Goal: Information Seeking & Learning: Check status

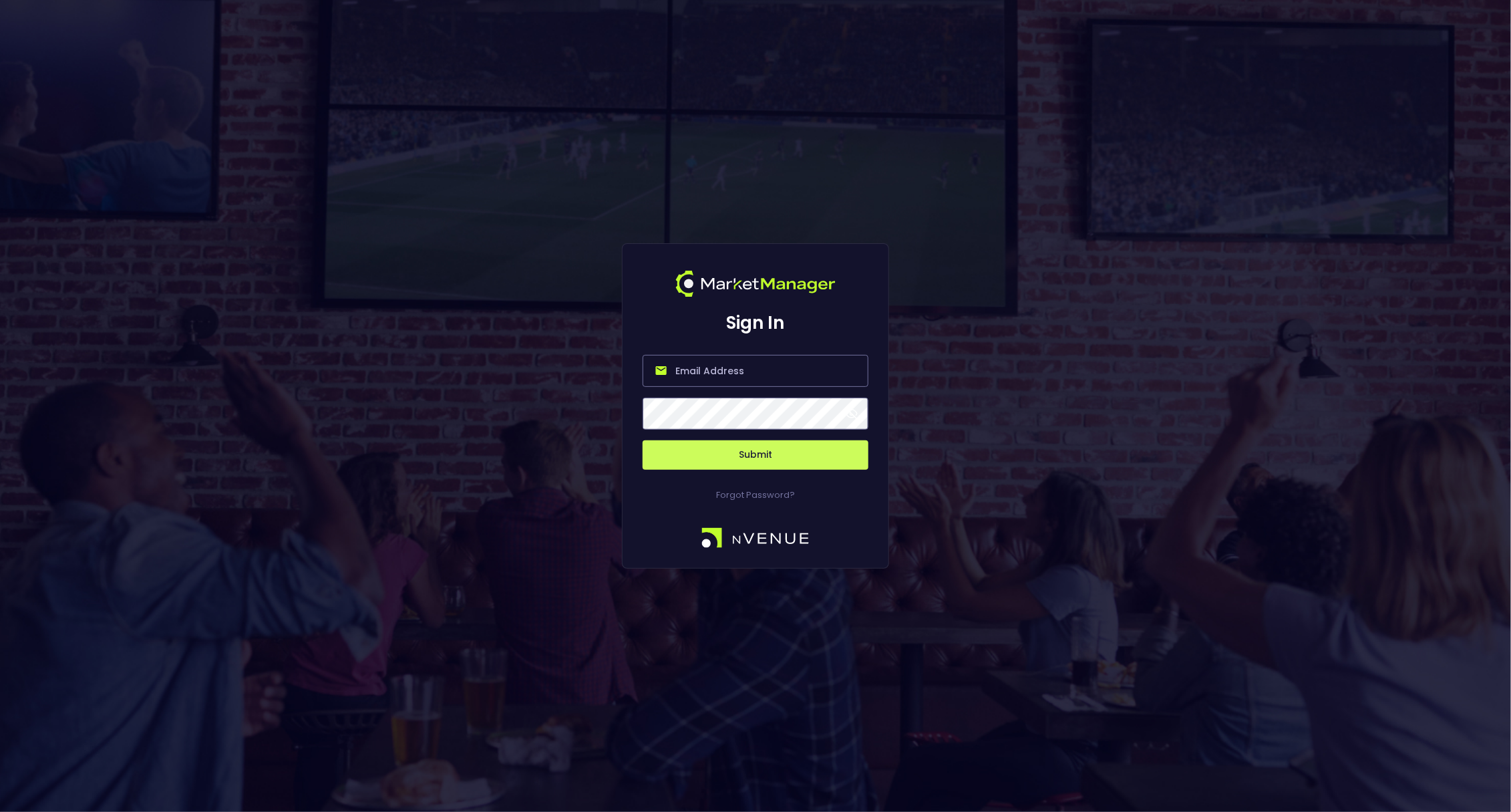
type input "[PERSON_NAME][EMAIL_ADDRESS][DOMAIN_NAME]"
click at [749, 459] on button "Submit" at bounding box center [756, 455] width 226 height 30
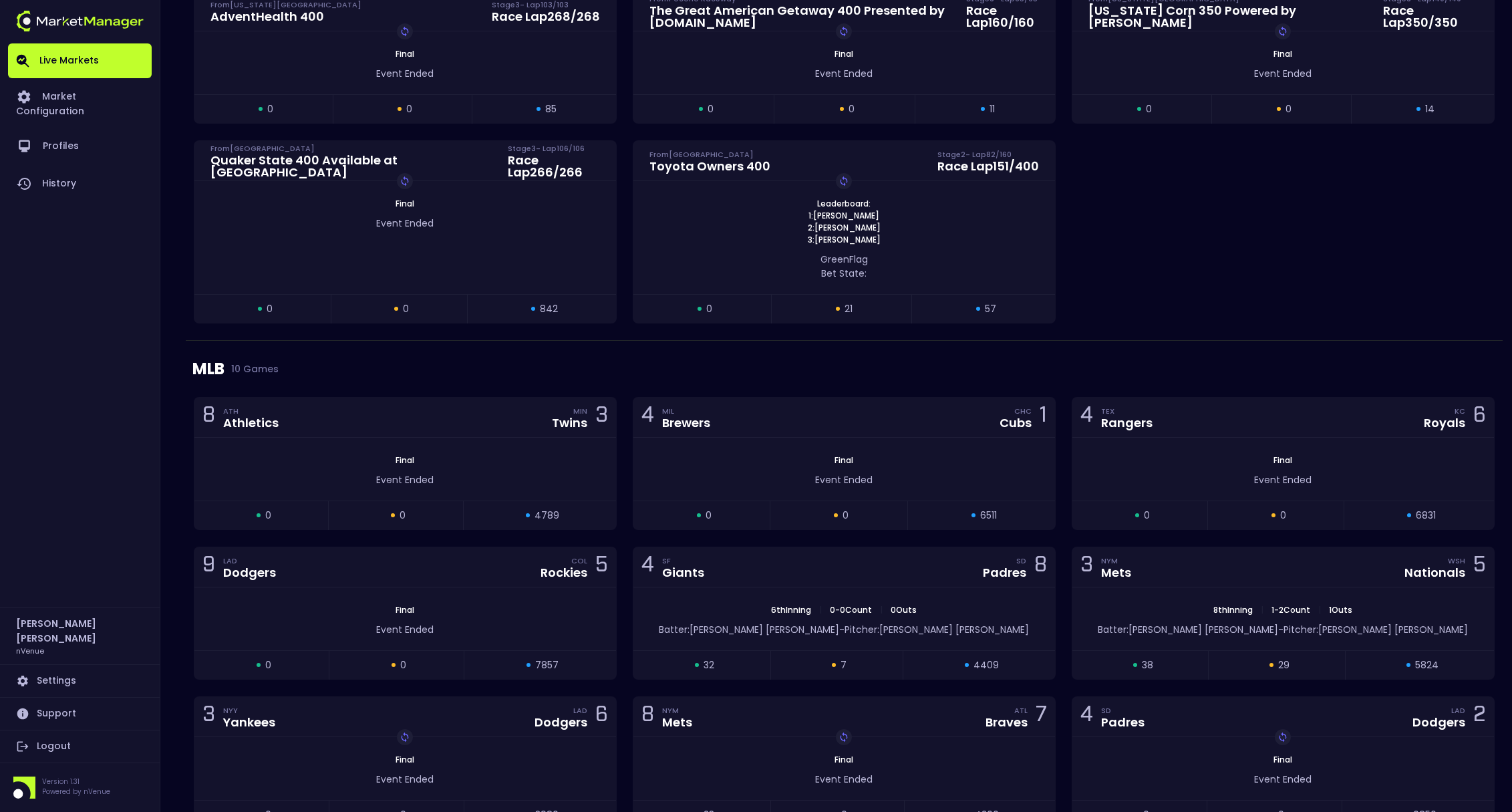
scroll to position [880, 0]
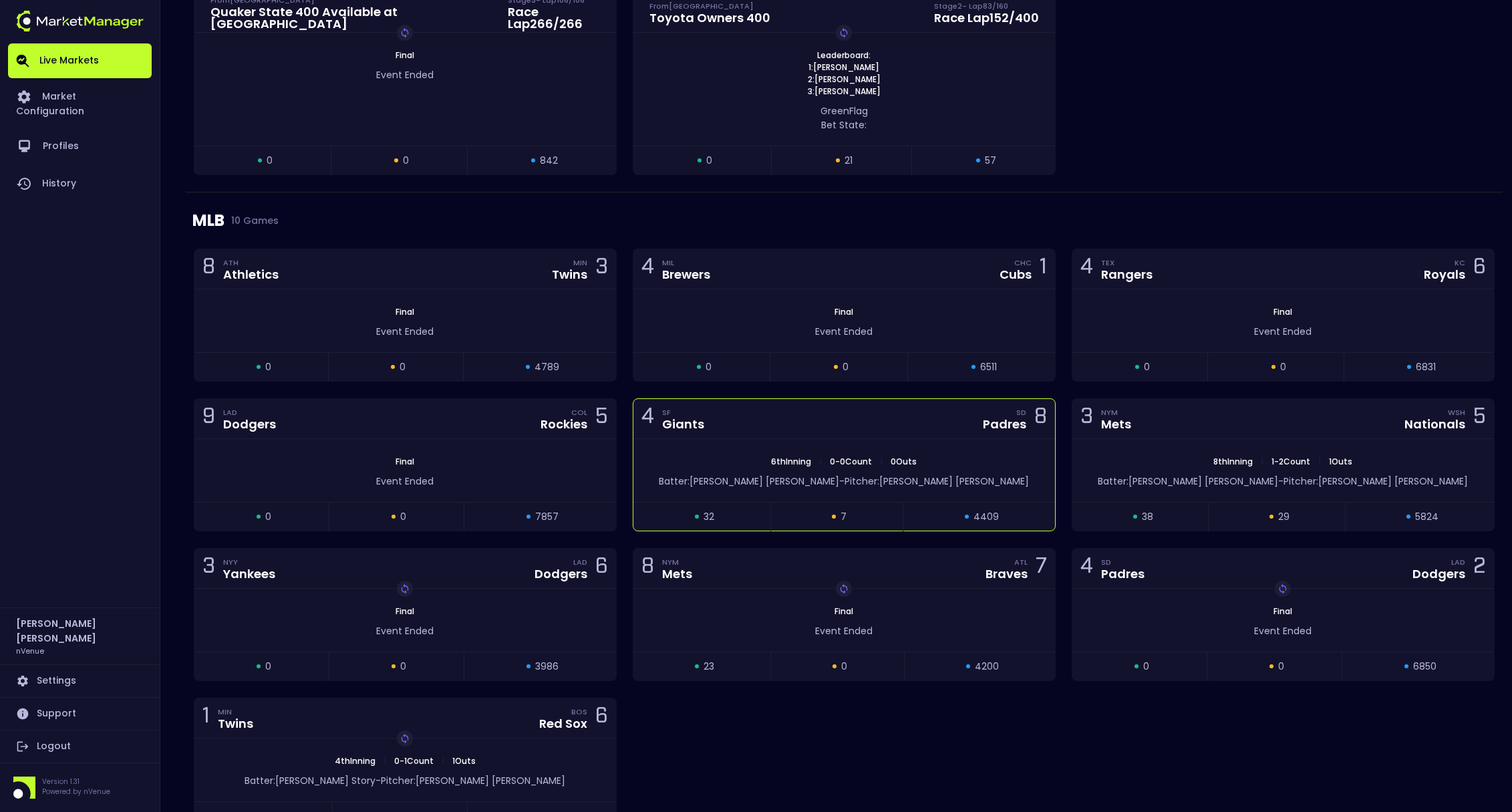
click at [931, 420] on div "4 SF Giants SD Padres 8" at bounding box center [843, 419] width 421 height 40
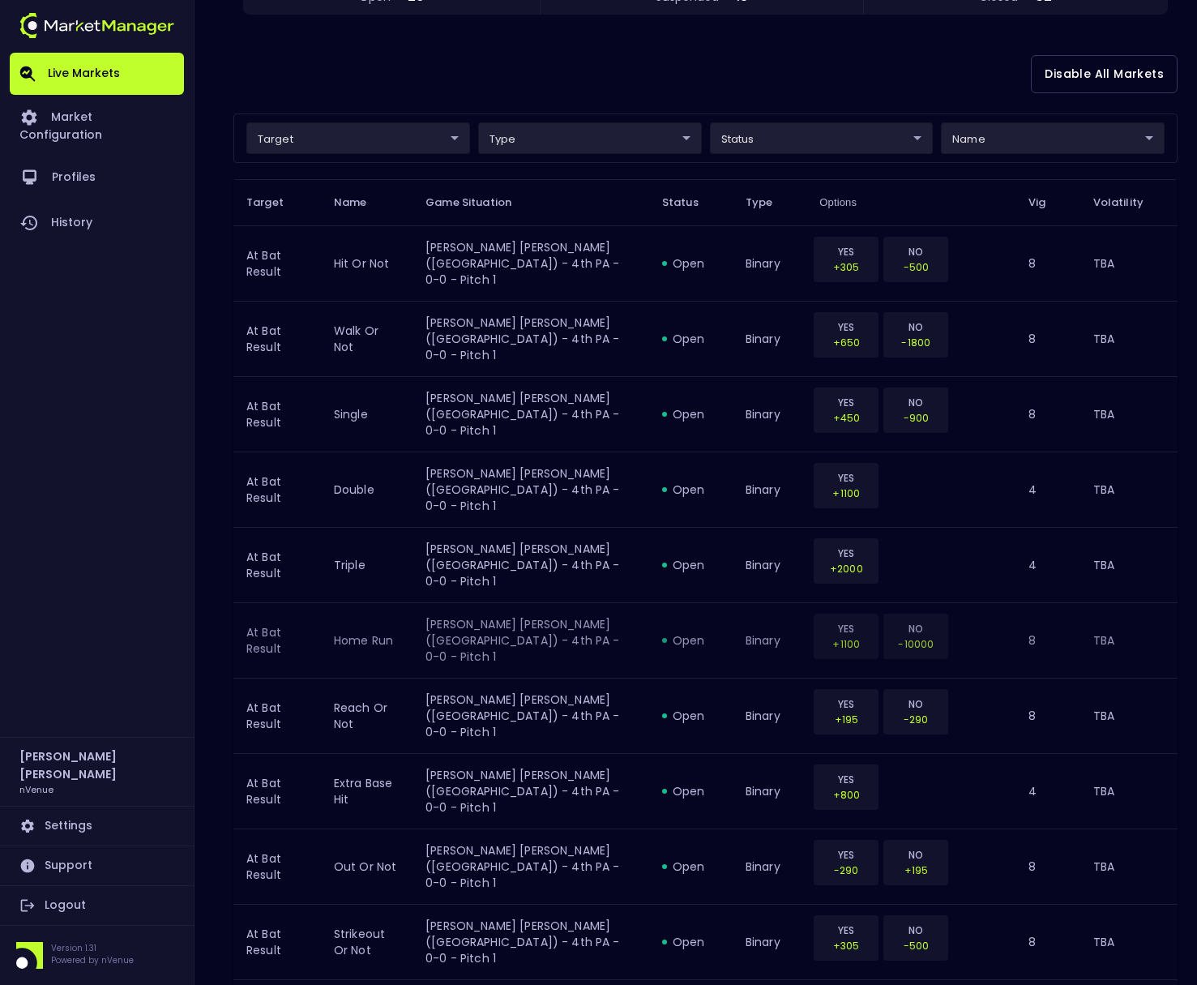
scroll to position [0, 0]
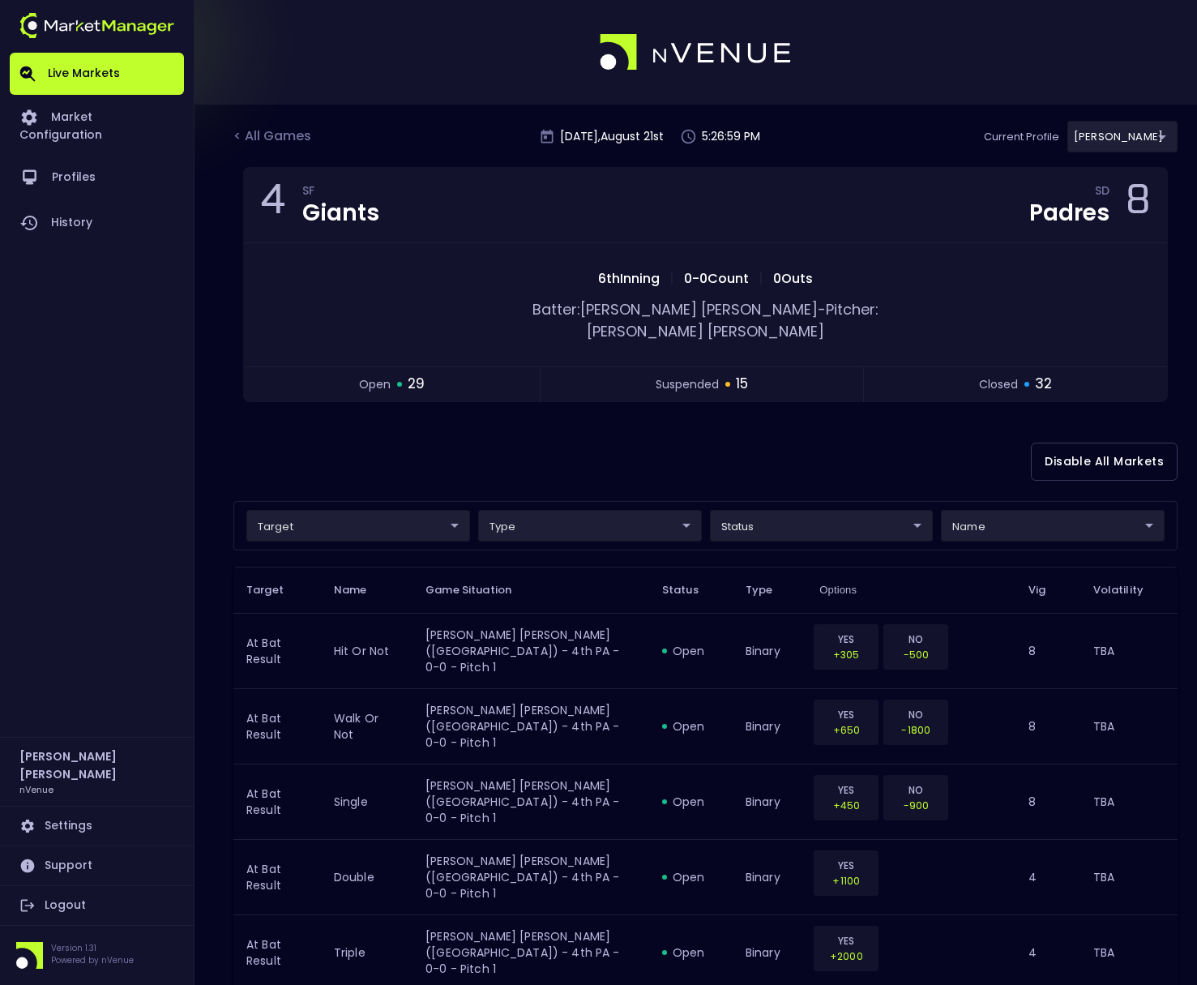
click at [835, 444] on div "Disable All Markets" at bounding box center [705, 461] width 944 height 79
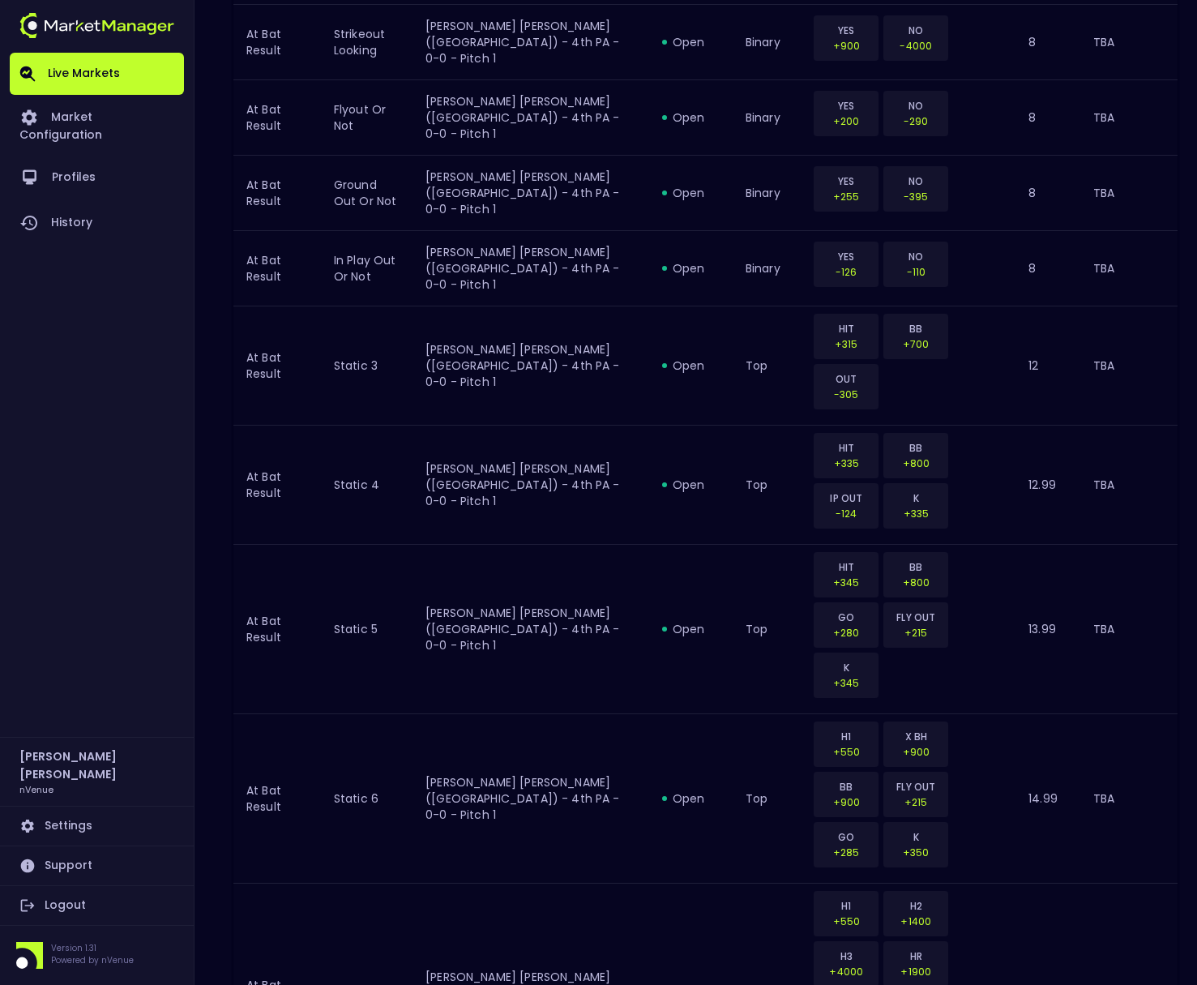
scroll to position [1762, 0]
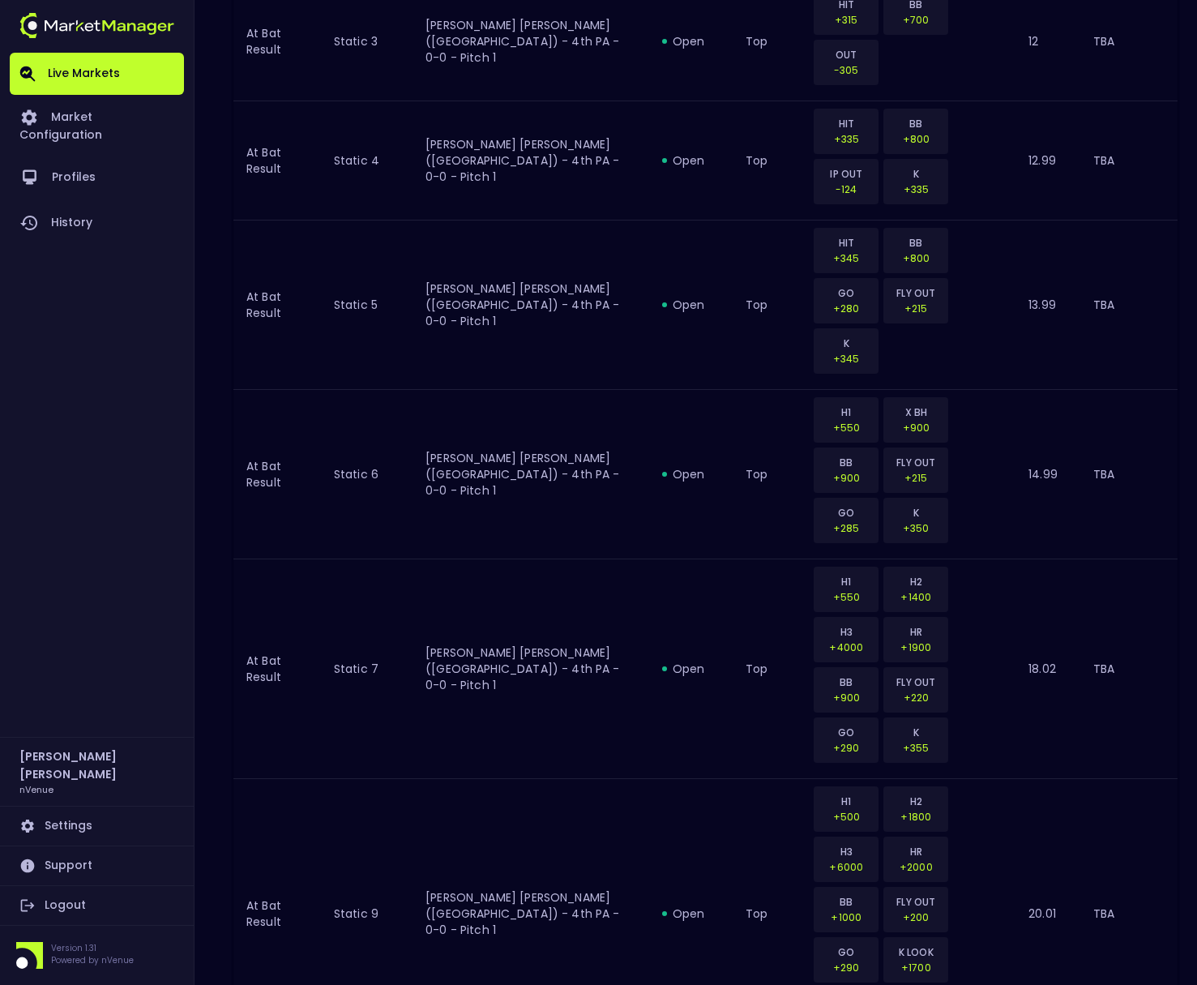
drag, startPoint x: 102, startPoint y: 422, endPoint x: 17, endPoint y: 424, distance: 85.1
click at [100, 421] on div "Live Markets Market Configuration Profiles History" at bounding box center [97, 395] width 174 height 684
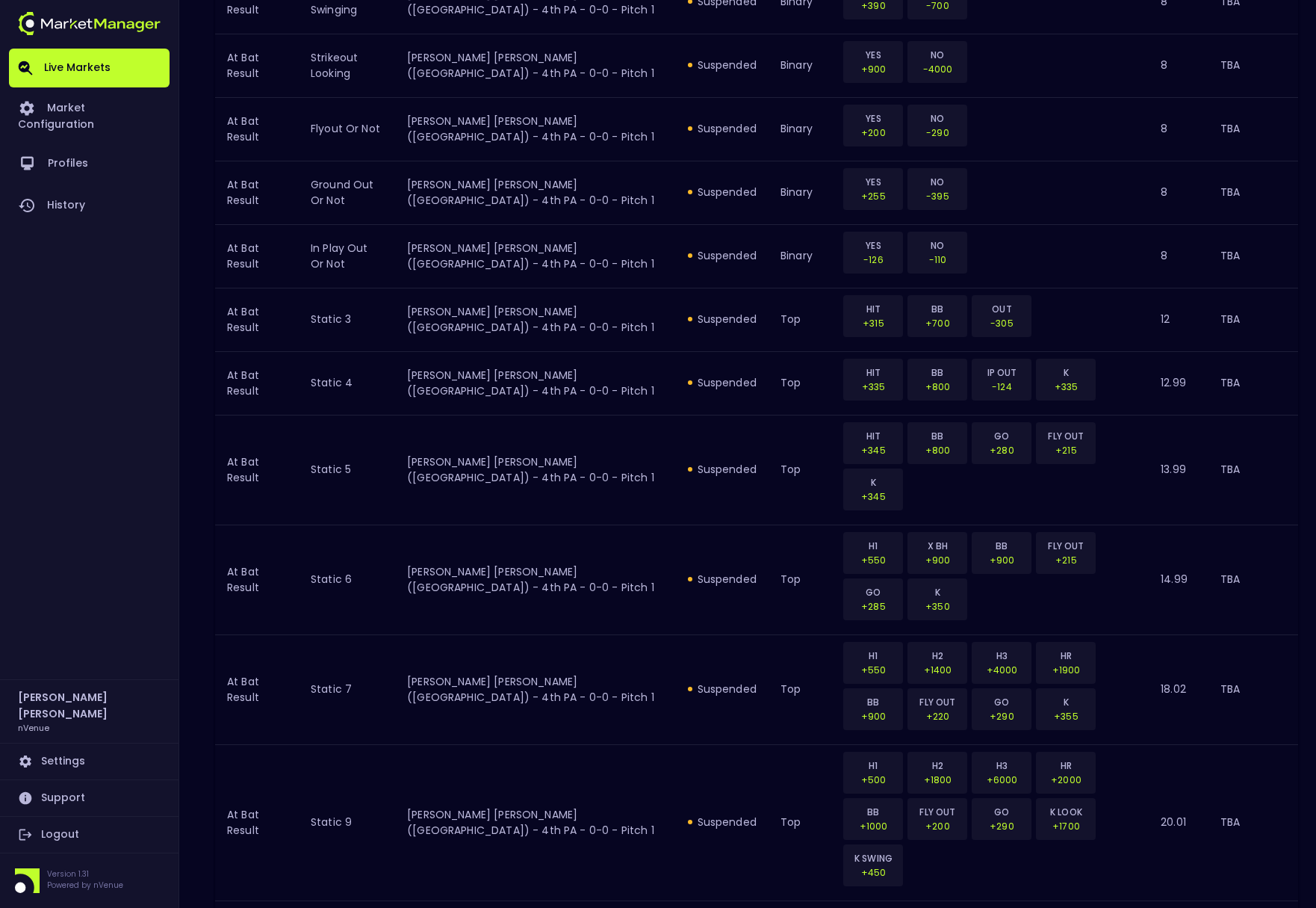
scroll to position [1439, 0]
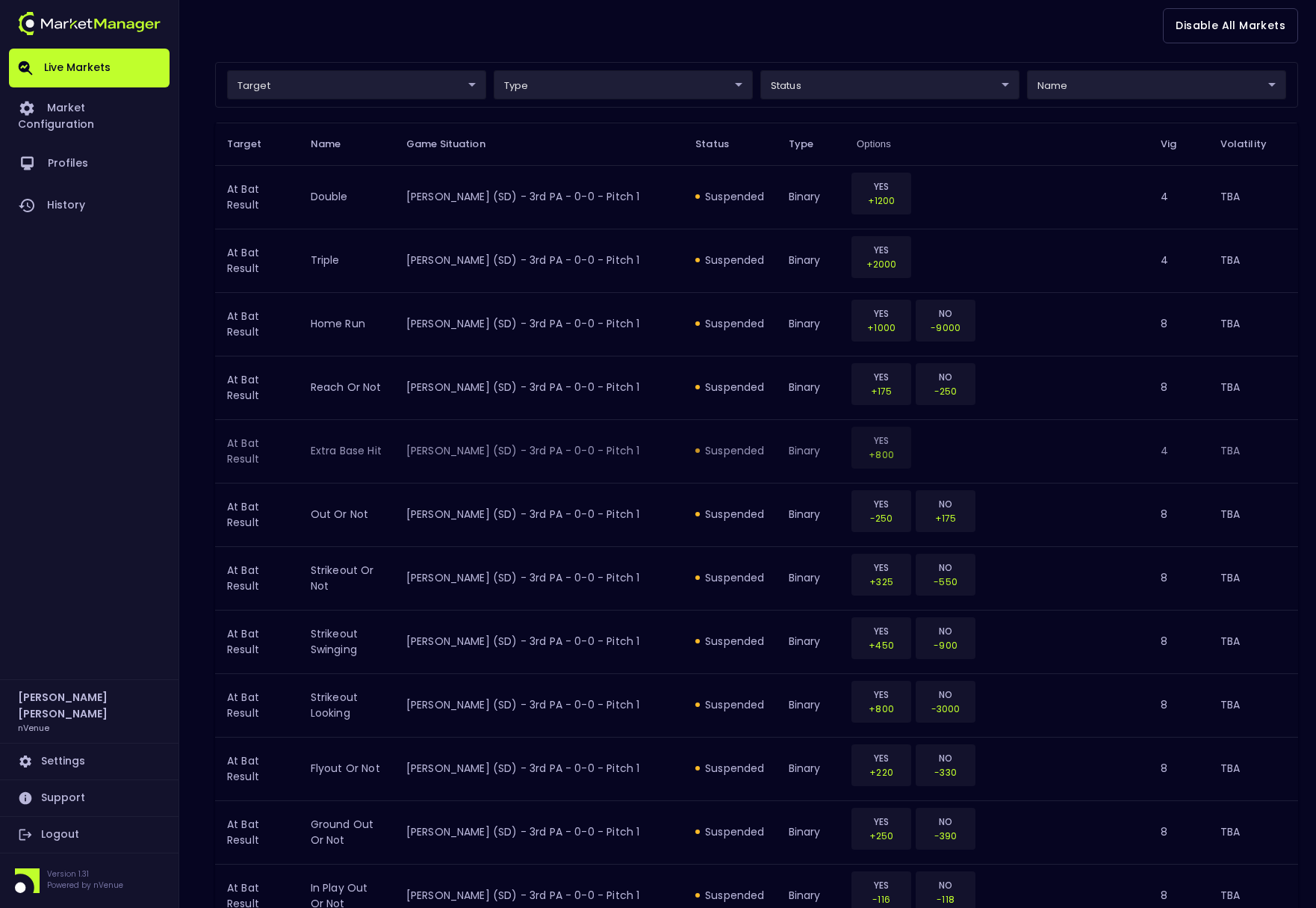
scroll to position [0, 0]
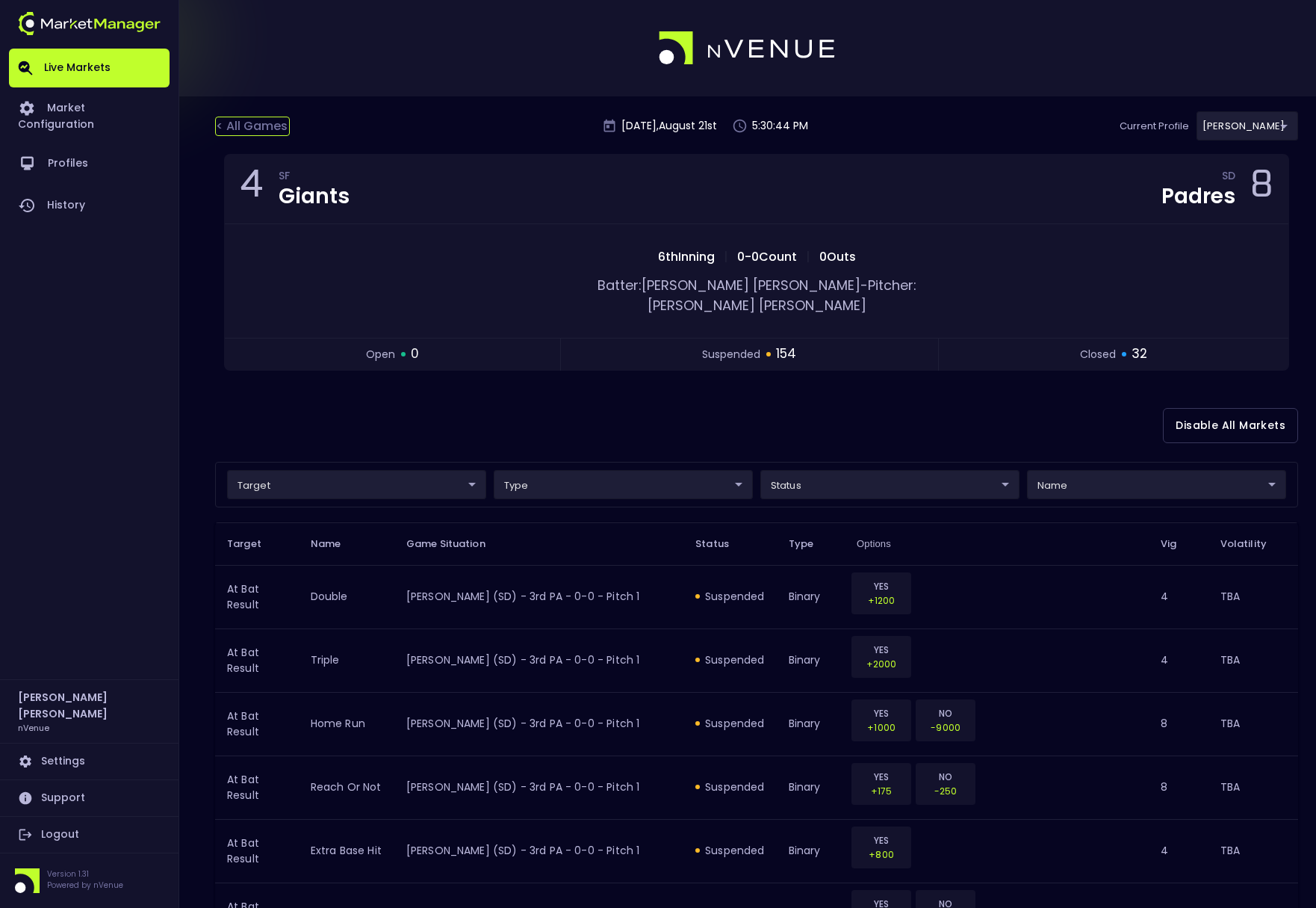
click at [250, 118] on div "< All Games" at bounding box center [252, 125] width 75 height 19
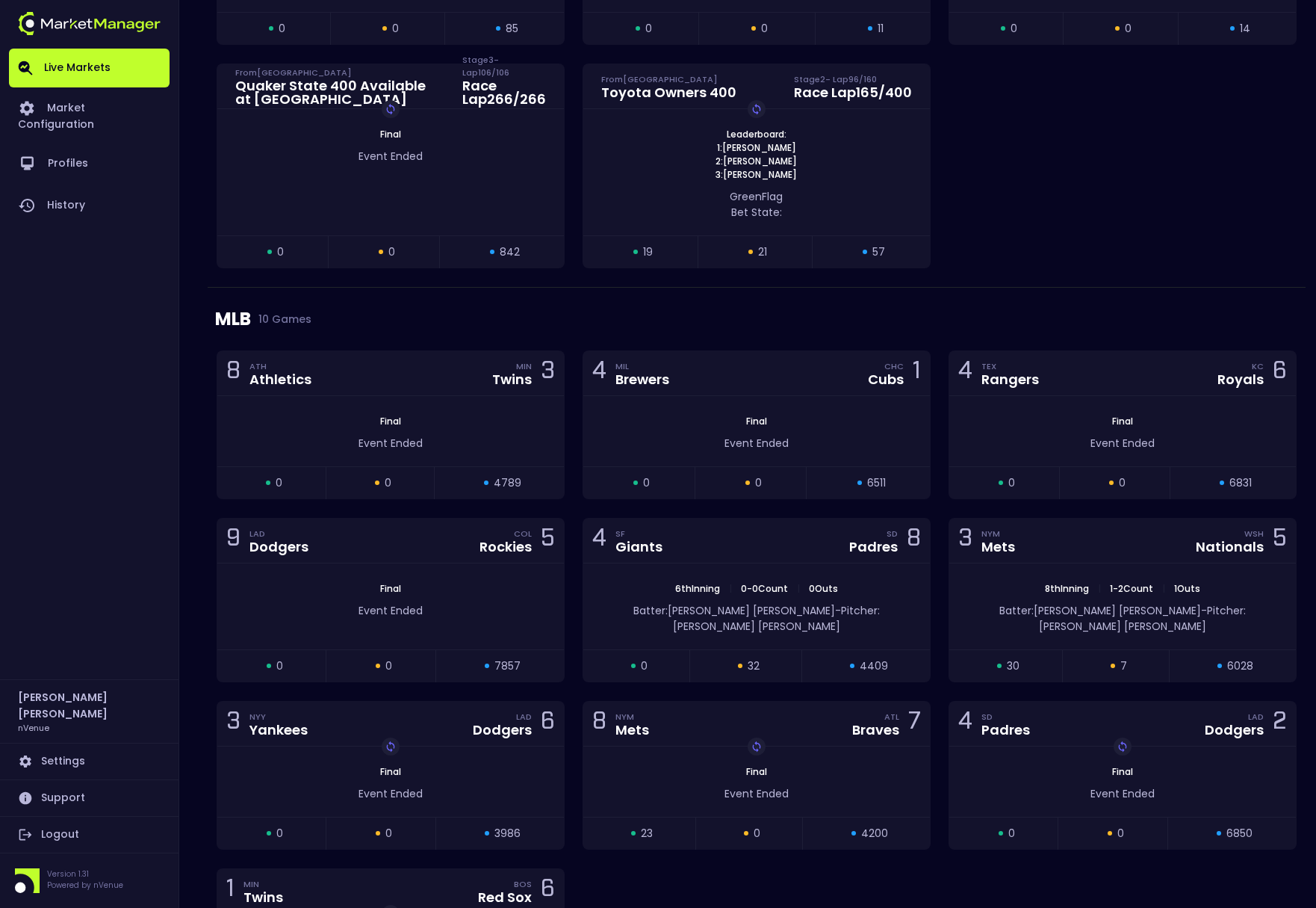
scroll to position [1116, 0]
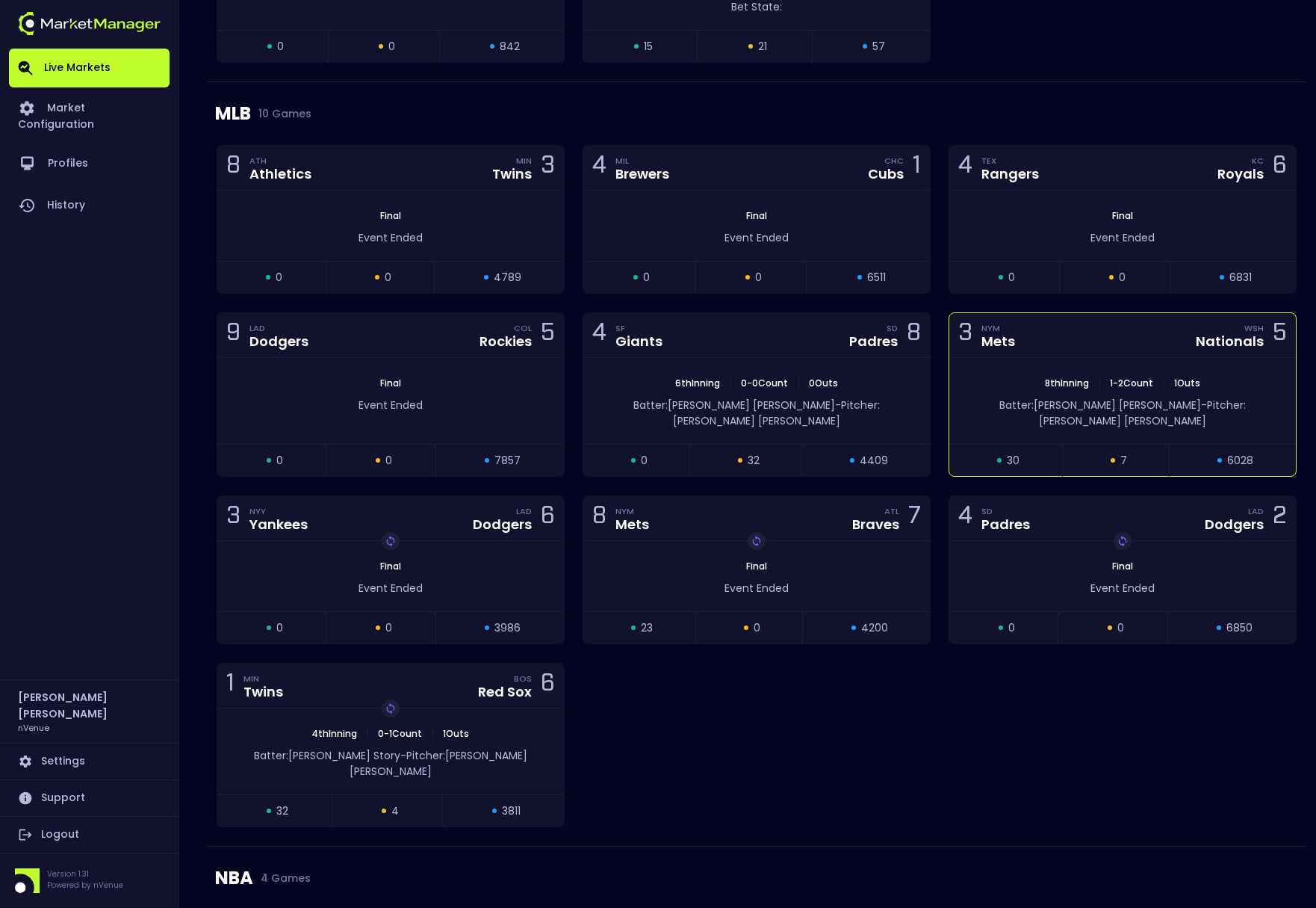
click at [1040, 357] on div "3 NYM Mets WSH Nationals 5" at bounding box center [1122, 336] width 347 height 45
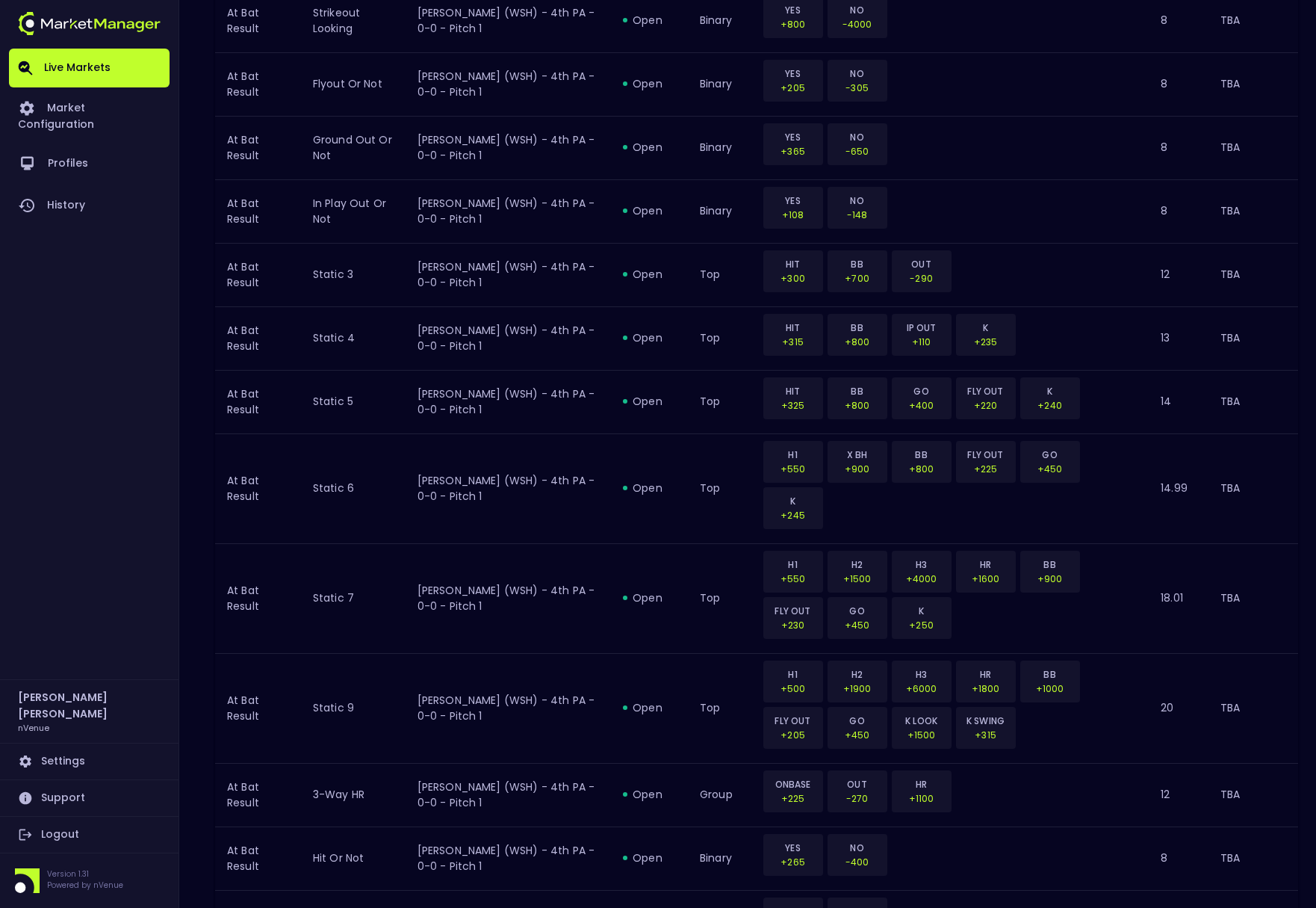
scroll to position [1393, 0]
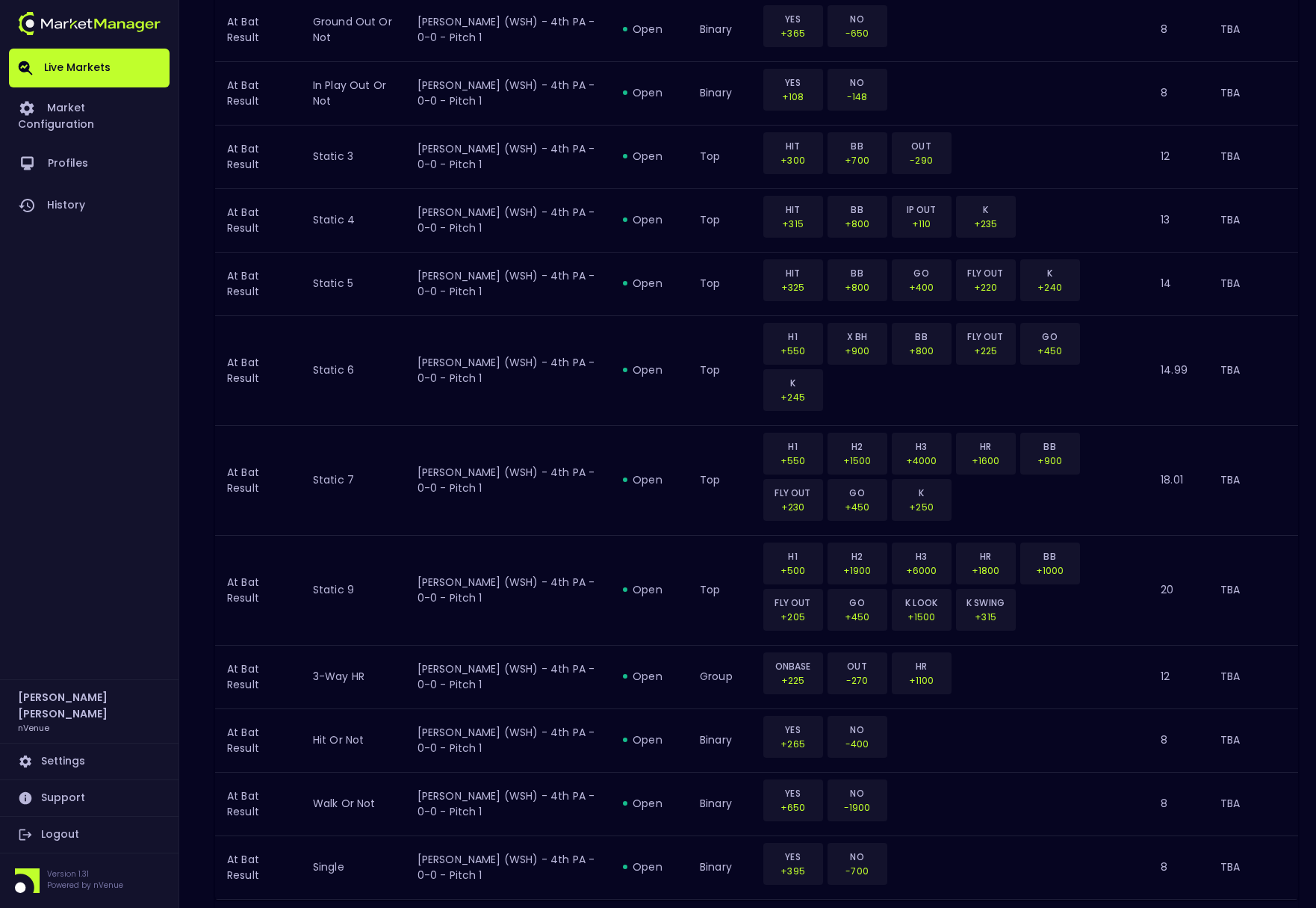
click at [1281, 907] on icon "Go to next page" at bounding box center [1282, 918] width 6 height 9
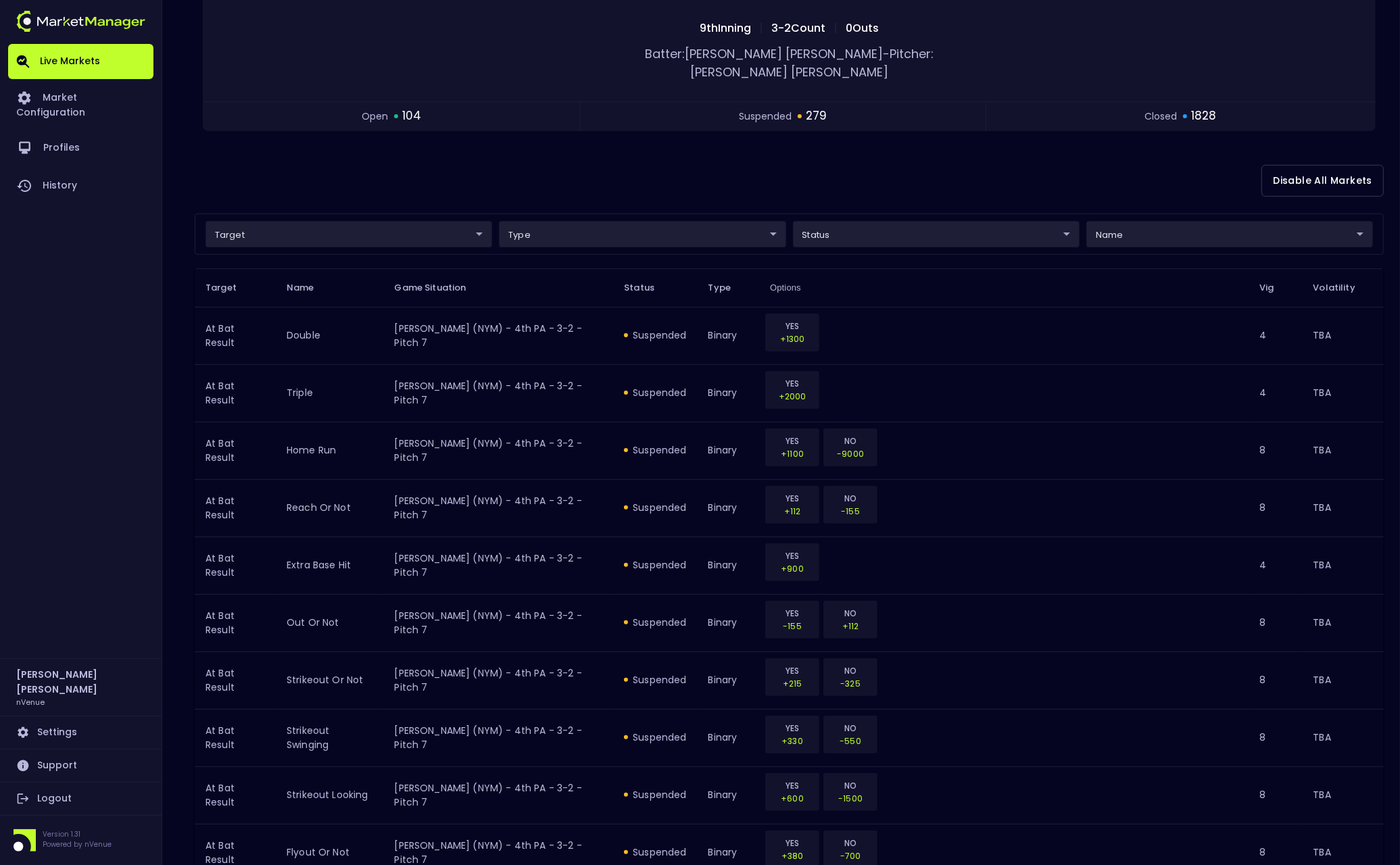
scroll to position [0, 0]
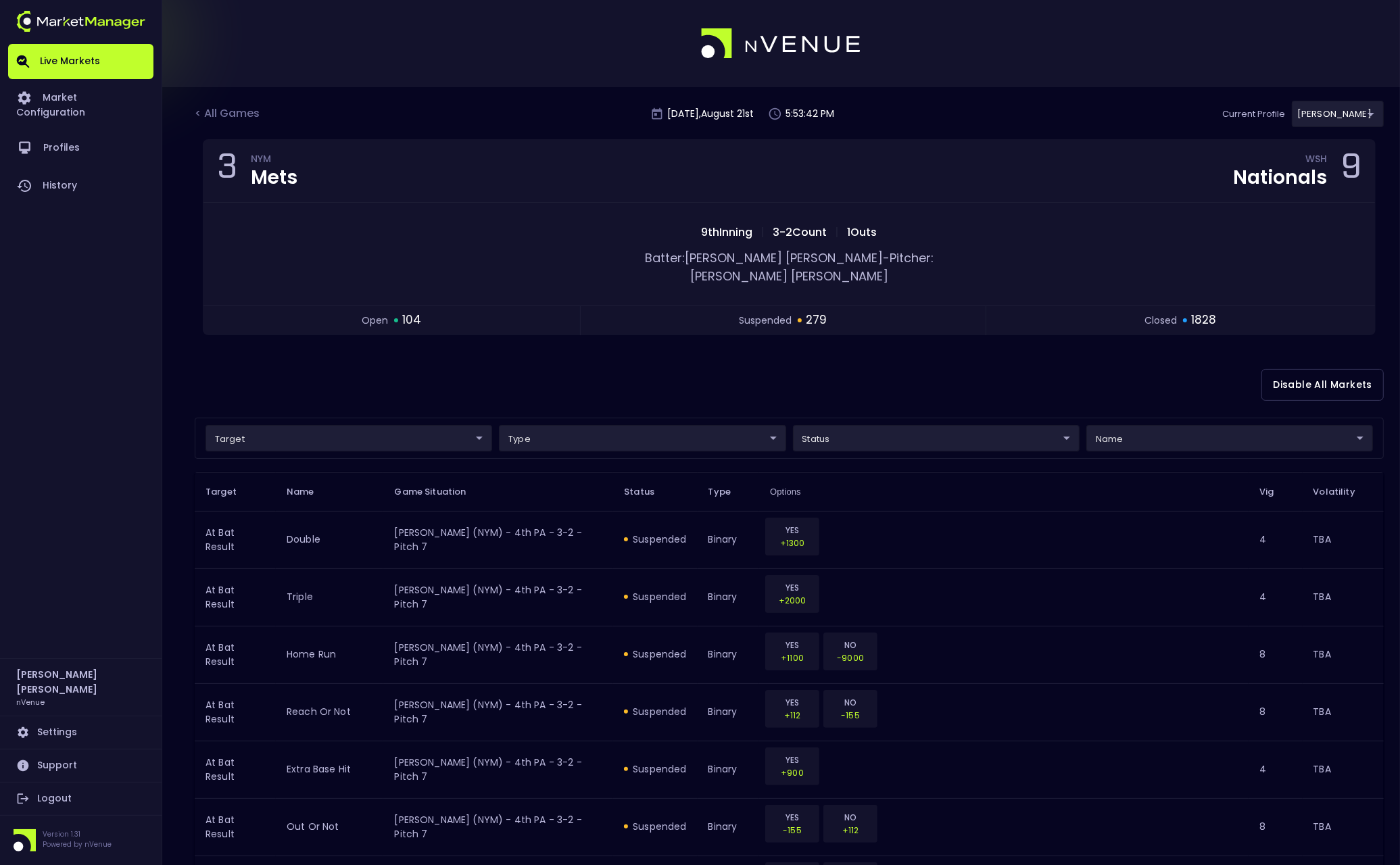
click at [75, 63] on link "Live Markets" at bounding box center [81, 62] width 145 height 35
click at [207, 123] on div "< All Games [DATE] 5:53:43 PM Current Profile [PERSON_NAME] 0a763355-b225-40e6-…" at bounding box center [789, 120] width 1189 height 38
click at [212, 115] on div "< All Games" at bounding box center [228, 113] width 68 height 18
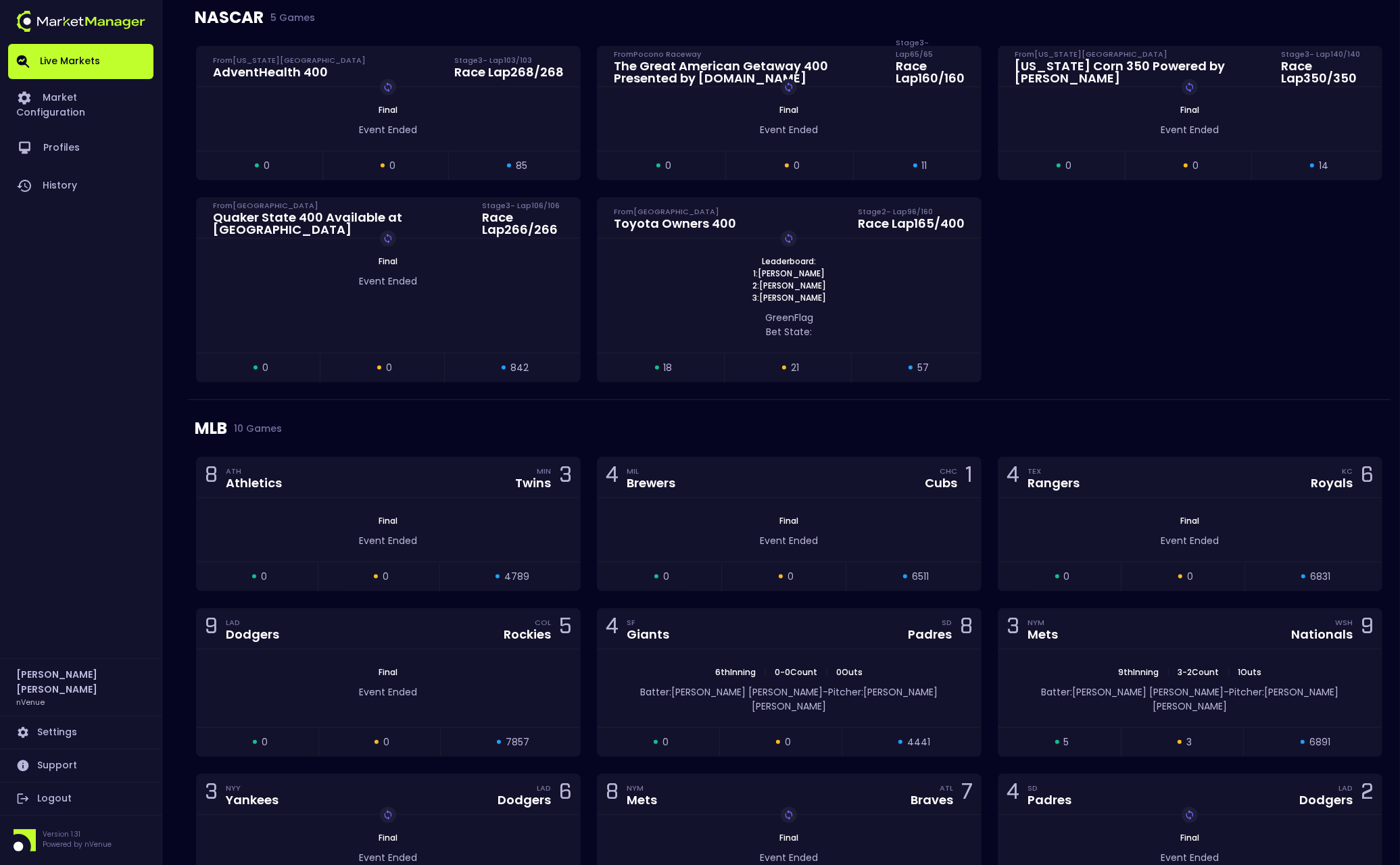
scroll to position [871, 0]
